Goal: Navigation & Orientation: Find specific page/section

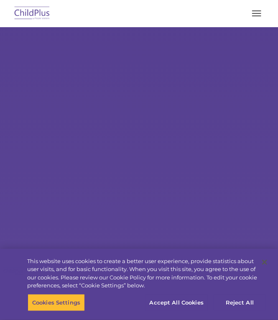
select select "MEDIUM"
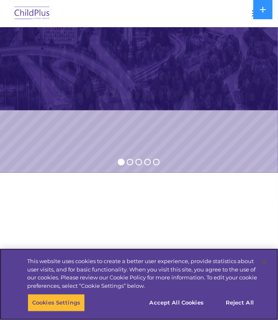
scroll to position [306, 0]
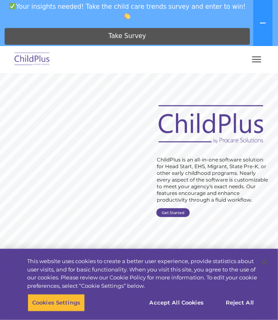
click at [259, 59] on span "button" at bounding box center [256, 59] width 9 height 1
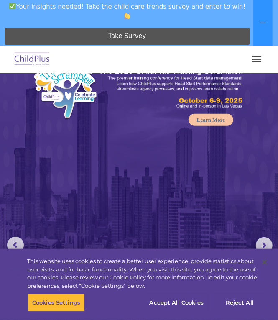
click at [262, 29] on button at bounding box center [262, 23] width 19 height 46
